Goal: Task Accomplishment & Management: Complete application form

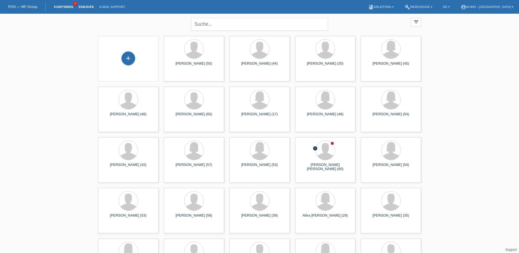
click at [84, 6] on link "Einkäufe" at bounding box center [86, 6] width 21 height 3
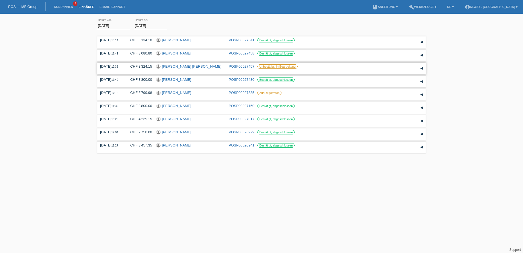
click at [177, 68] on link "[PERSON_NAME] [PERSON_NAME]" at bounding box center [191, 66] width 59 height 4
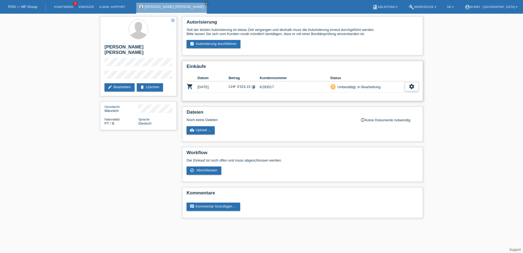
click at [411, 86] on icon "settings" at bounding box center [412, 86] width 6 height 6
click at [373, 111] on span "Abschliessen" at bounding box center [368, 111] width 23 height 7
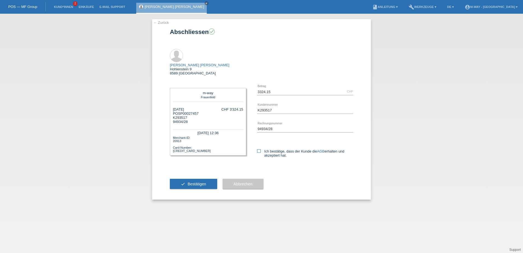
click at [261, 149] on icon at bounding box center [259, 151] width 4 height 4
click at [261, 149] on input "Ich bestätige, dass der Kunde die AGB erhalten und akzeptiert hat." at bounding box center [259, 151] width 4 height 4
checkbox input "true"
click at [267, 125] on input "94934/28" at bounding box center [305, 128] width 96 height 7
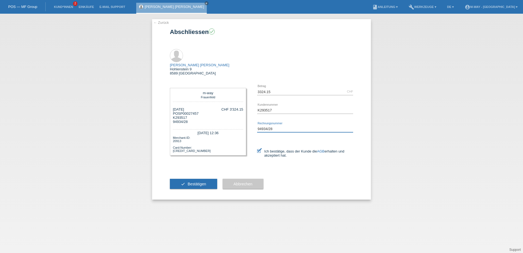
drag, startPoint x: 258, startPoint y: 118, endPoint x: 276, endPoint y: 117, distance: 17.3
click at [276, 125] on input "94934/28" at bounding box center [305, 128] width 96 height 7
type input "95000/28"
click at [193, 182] on span "Bestätigen" at bounding box center [197, 184] width 19 height 4
